Goal: Browse casually: Explore the website without a specific task or goal

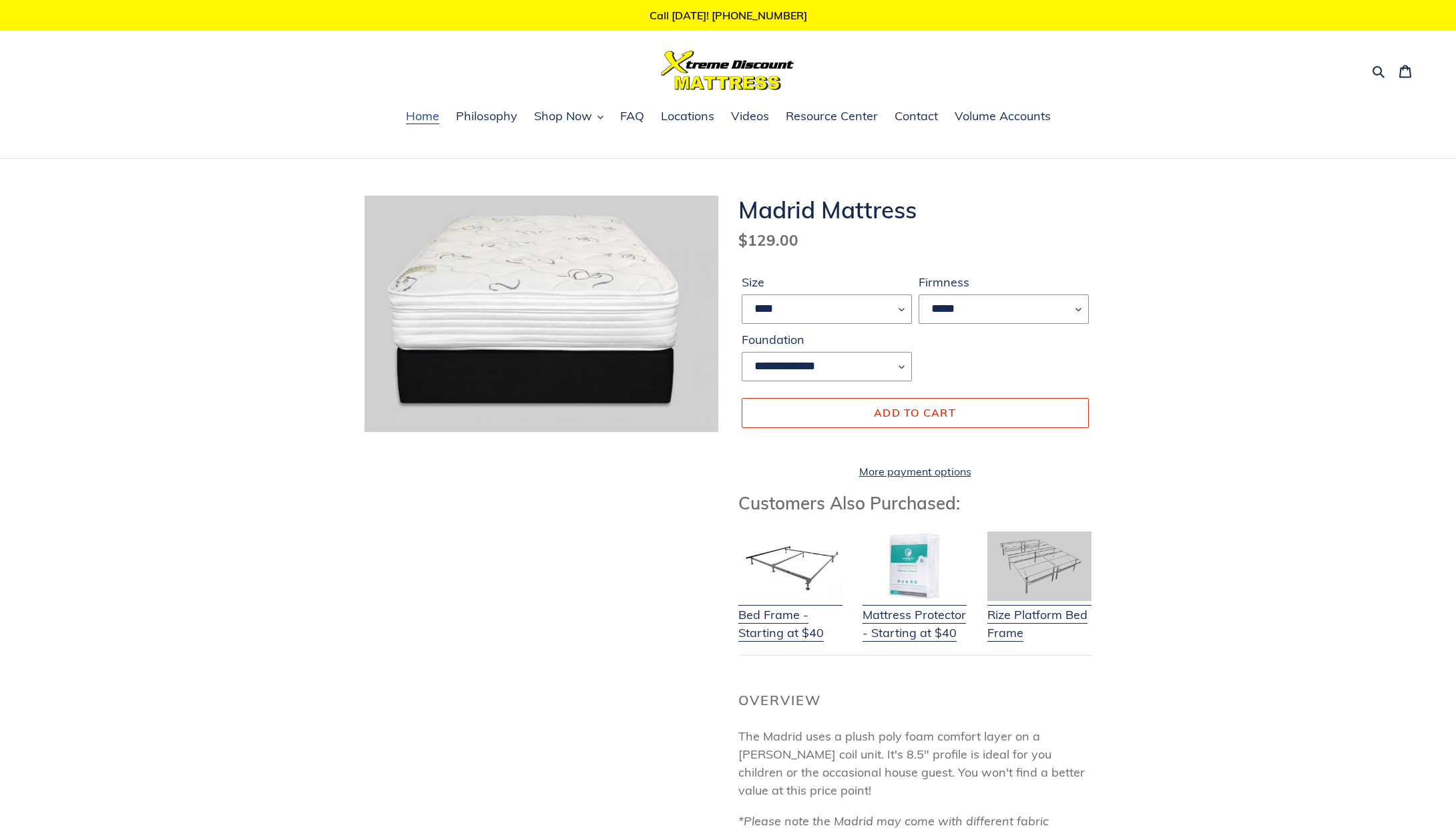
click at [426, 122] on span "Home" at bounding box center [422, 116] width 33 height 16
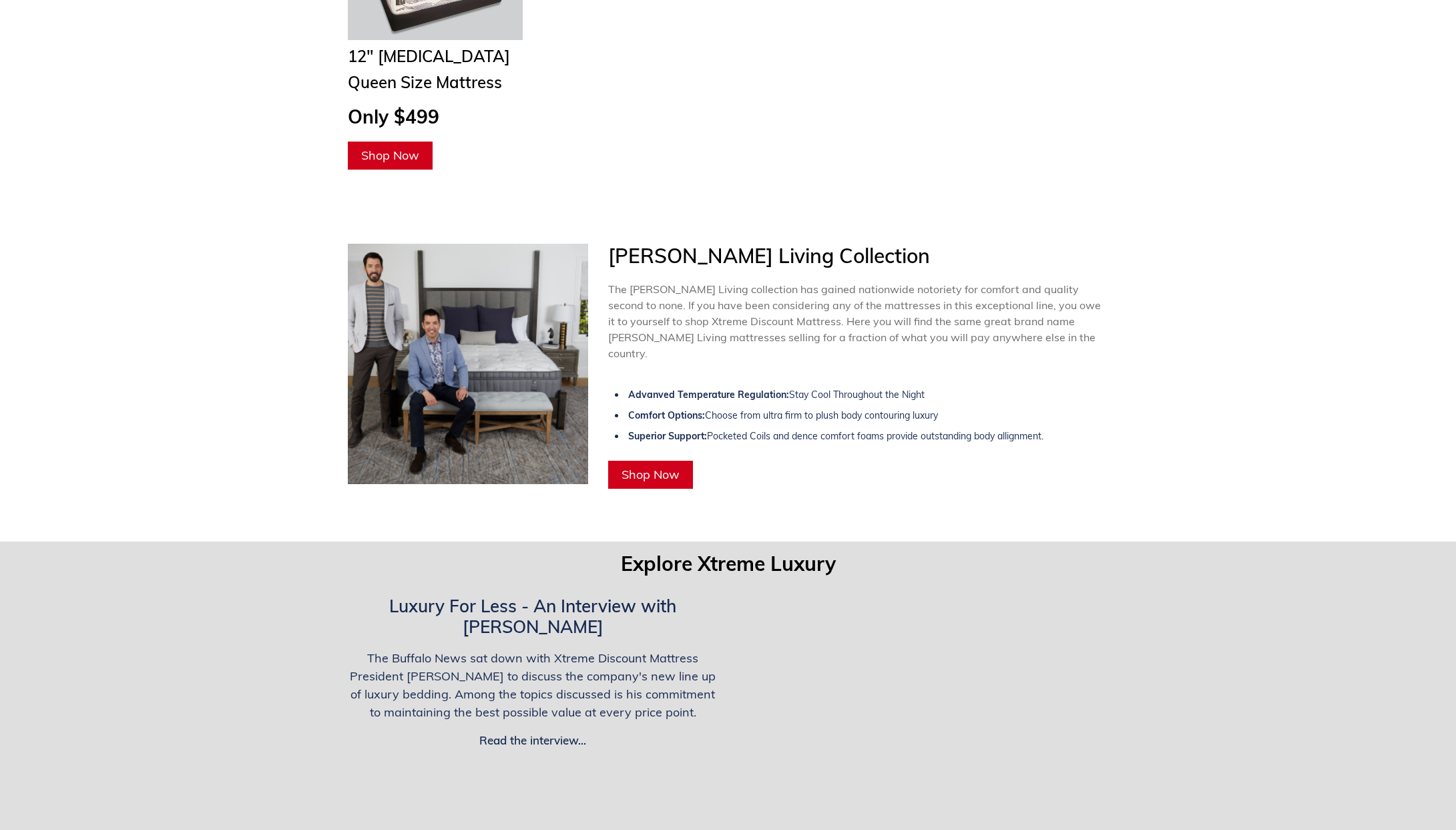
scroll to position [2496, 0]
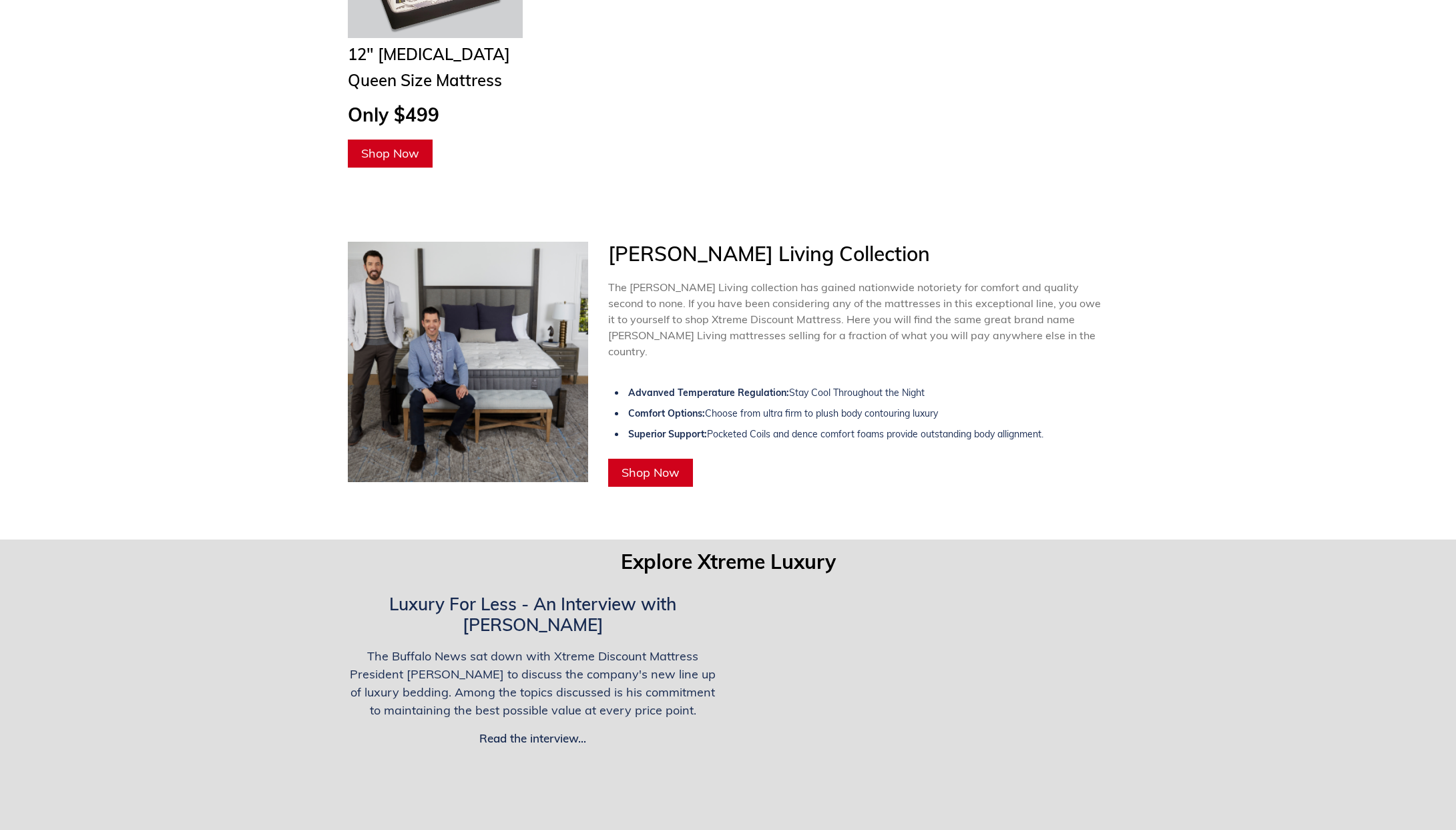
click at [653, 465] on span "Shop Now" at bounding box center [651, 473] width 58 height 15
